Goal: Communication & Community: Share content

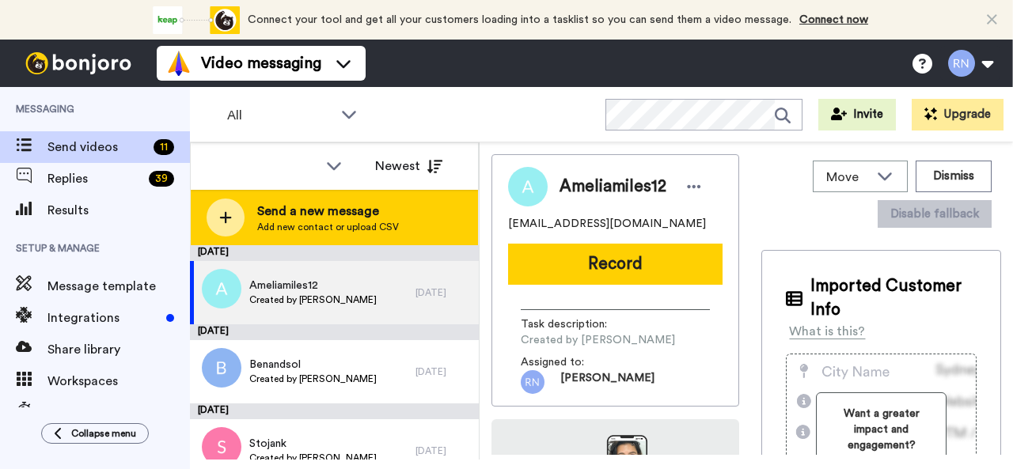
click at [374, 211] on span "Send a new message" at bounding box center [328, 211] width 142 height 19
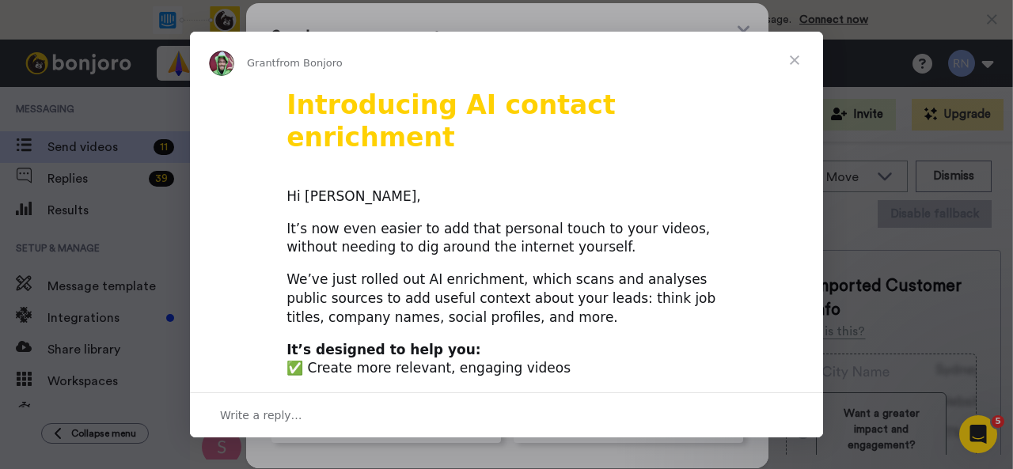
click at [788, 66] on span "Close" at bounding box center [794, 60] width 57 height 57
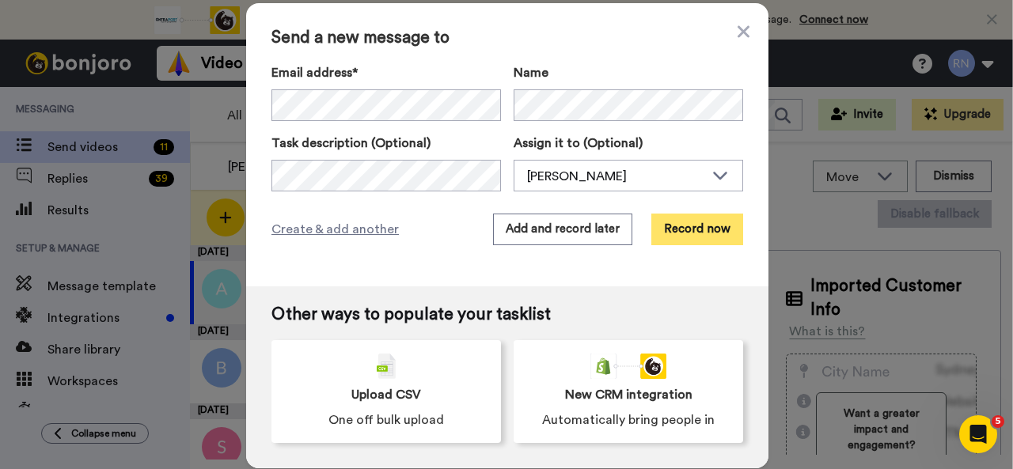
click at [662, 232] on button "Record now" at bounding box center [698, 230] width 92 height 32
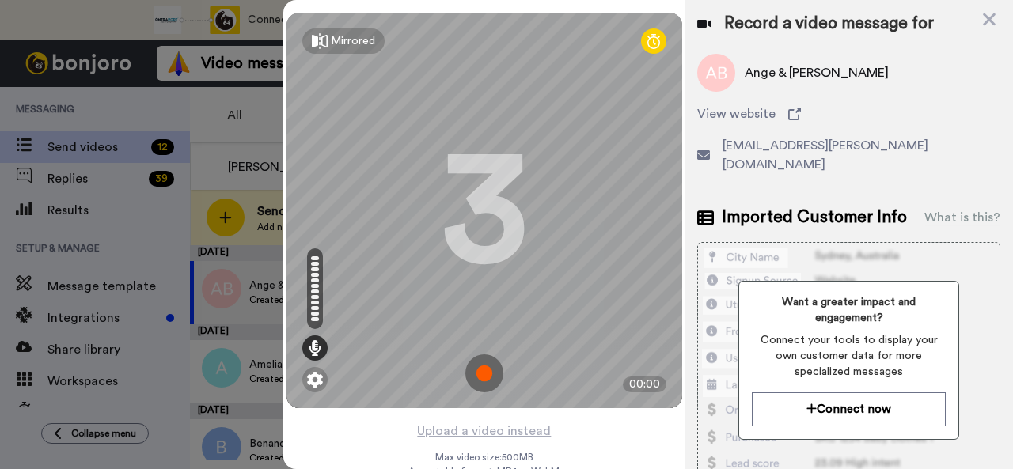
click at [477, 363] on img at bounding box center [484, 374] width 38 height 38
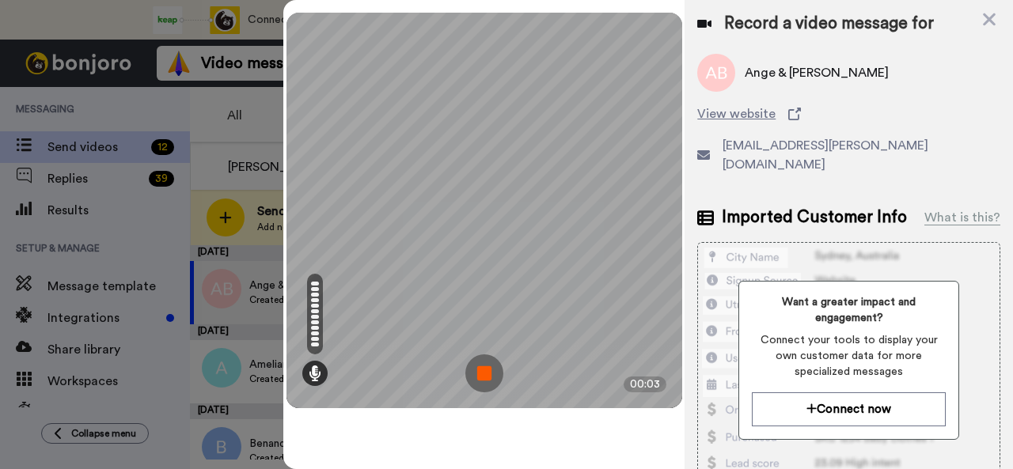
click at [488, 366] on img at bounding box center [484, 374] width 38 height 38
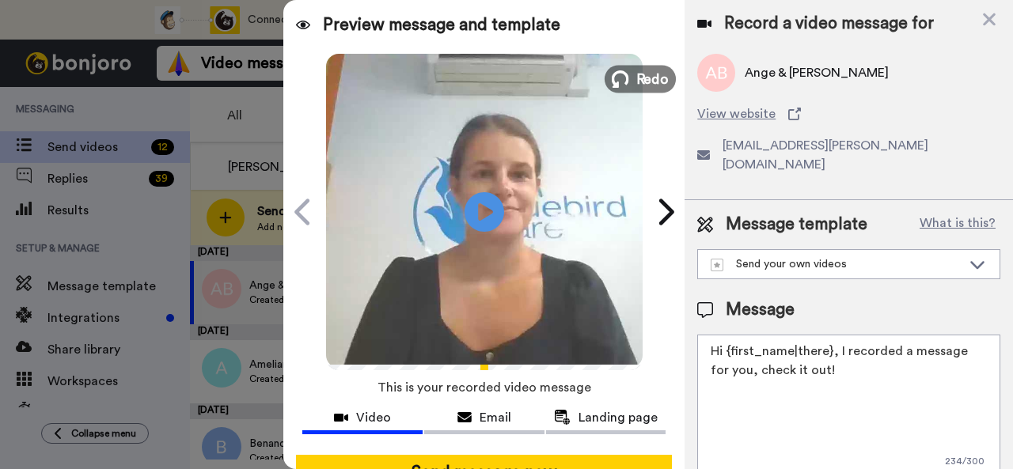
click at [619, 71] on icon at bounding box center [620, 78] width 17 height 17
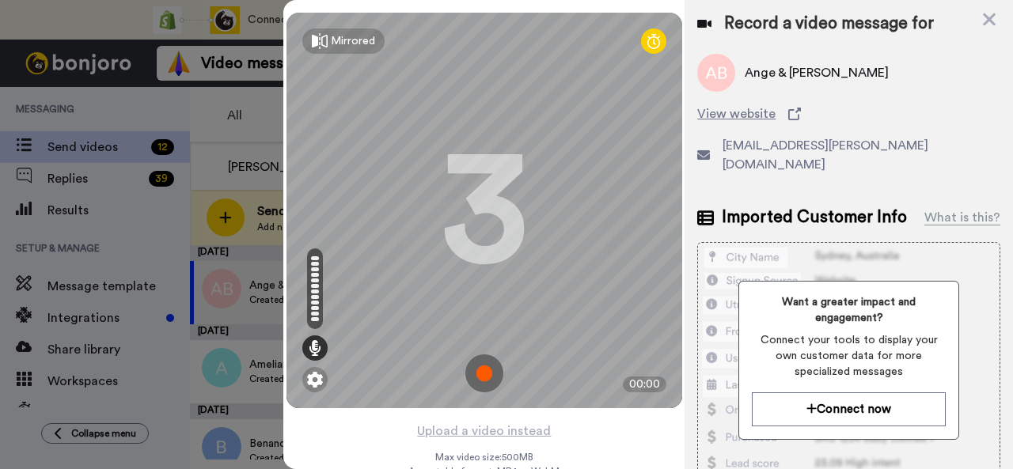
click at [478, 370] on img at bounding box center [484, 374] width 38 height 38
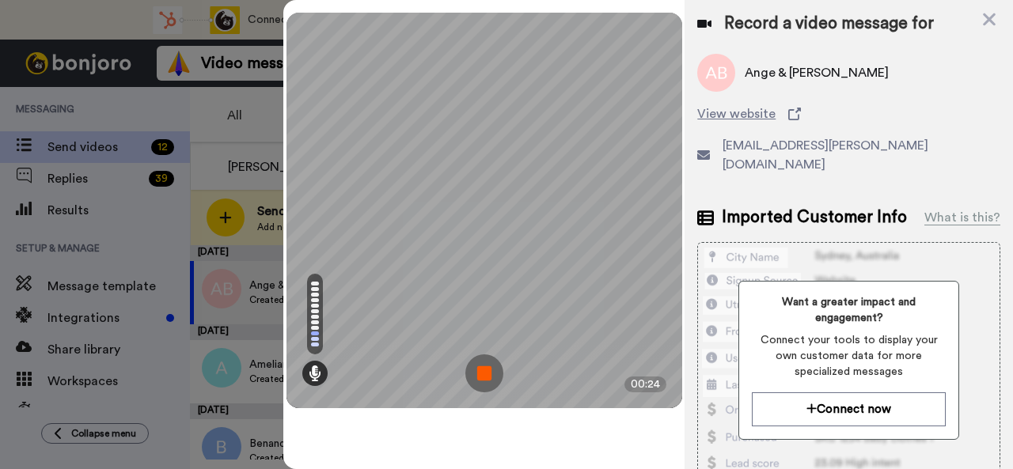
click at [486, 379] on img at bounding box center [484, 374] width 38 height 38
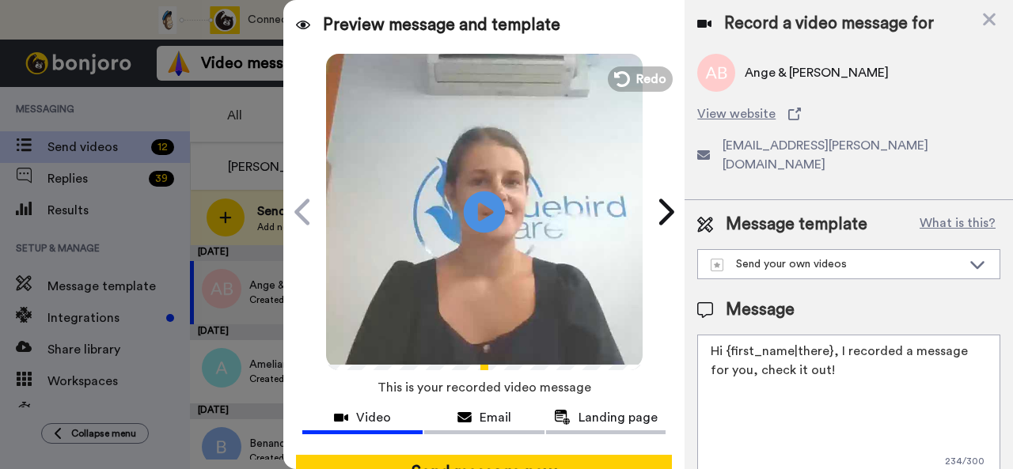
click at [477, 211] on icon "Play/Pause" at bounding box center [485, 211] width 42 height 75
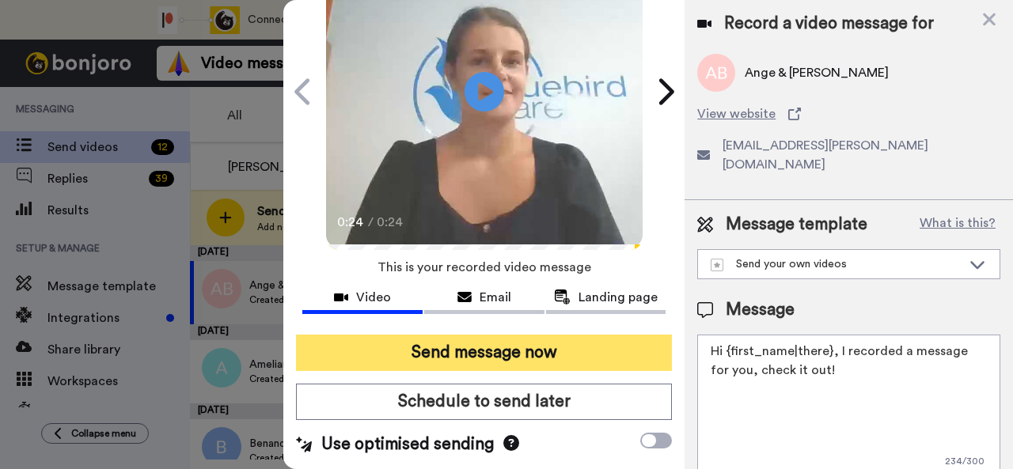
click at [553, 335] on button "Send message now" at bounding box center [484, 353] width 376 height 36
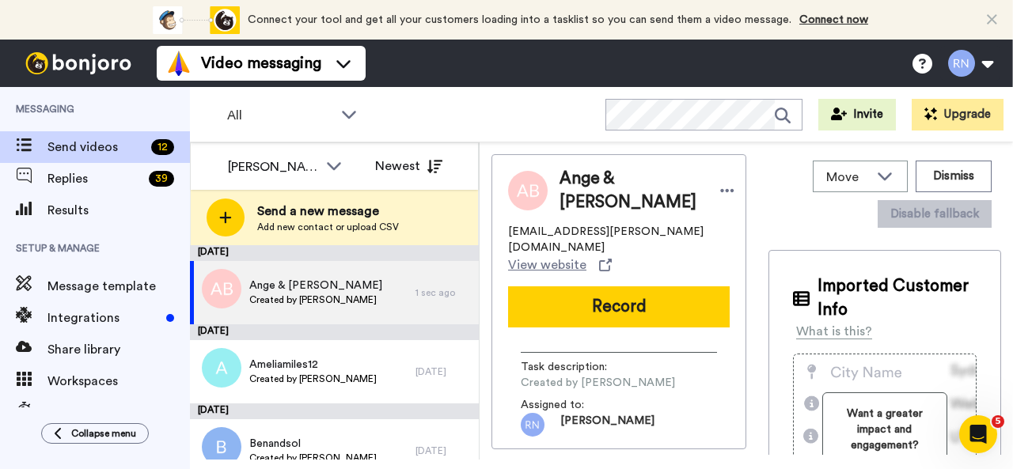
scroll to position [0, 0]
